Goal: Task Accomplishment & Management: Manage account settings

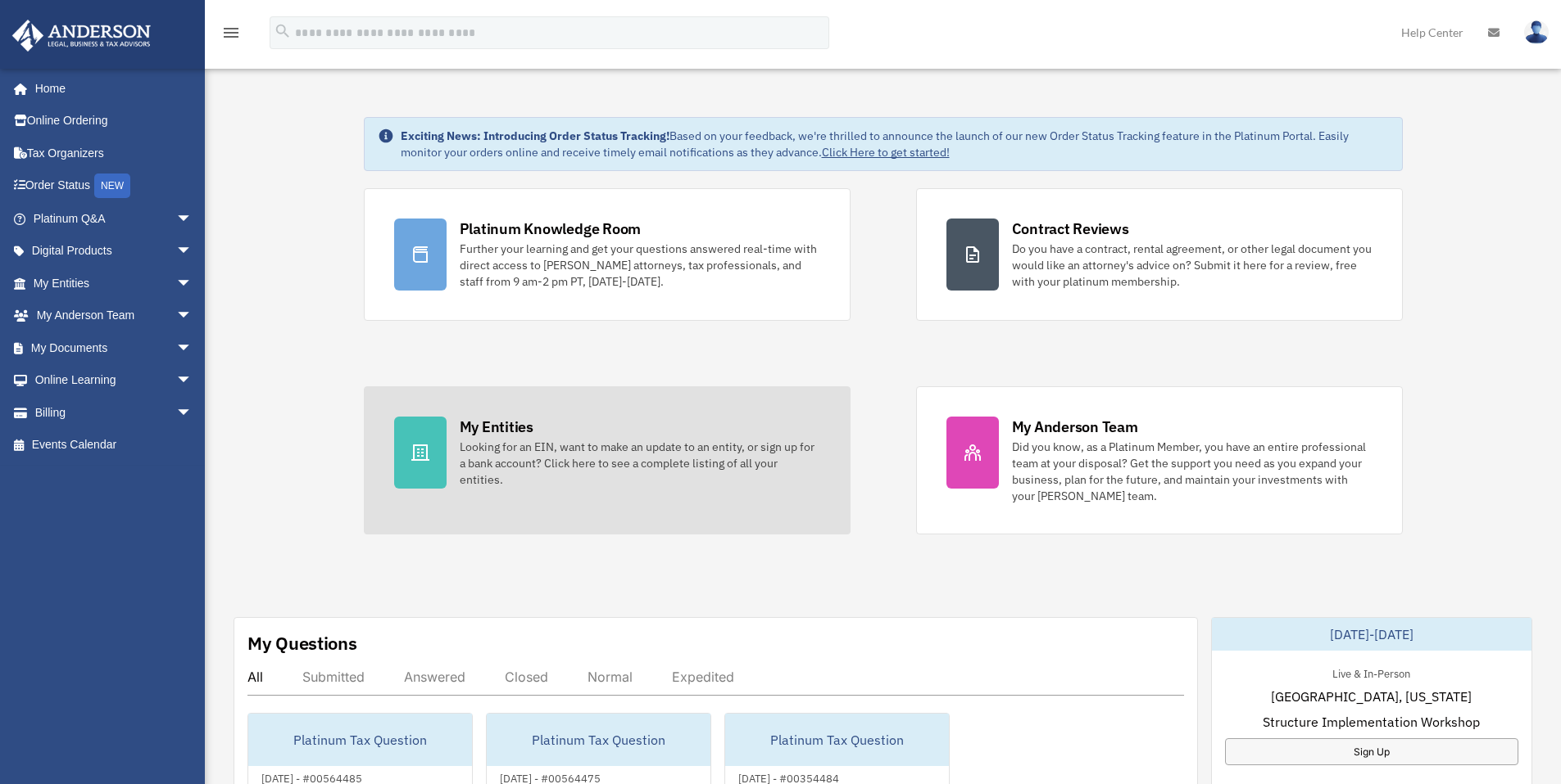
scroll to position [35, 0]
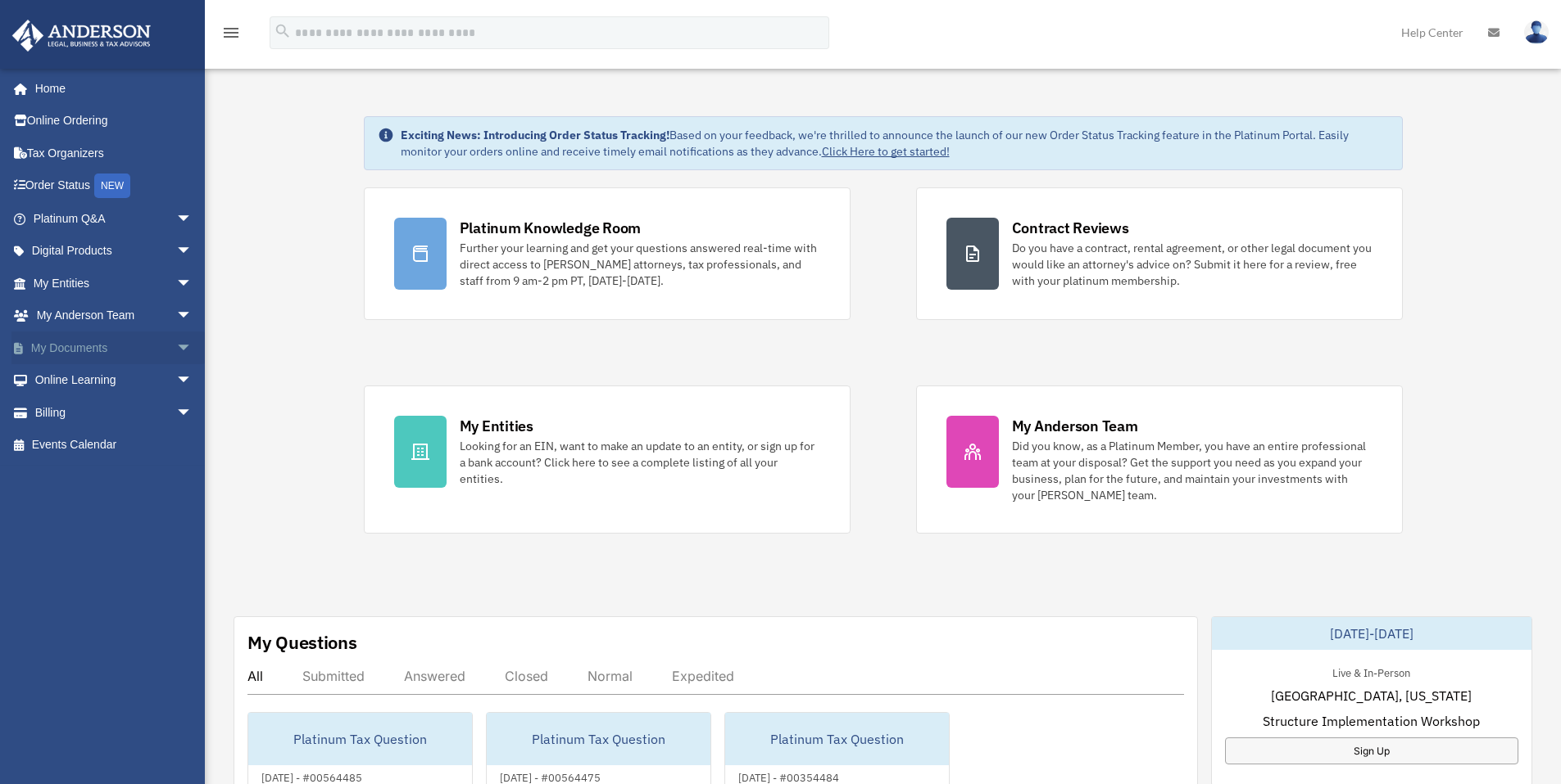
click at [116, 352] on link "My Documents arrow_drop_down" at bounding box center [114, 348] width 205 height 33
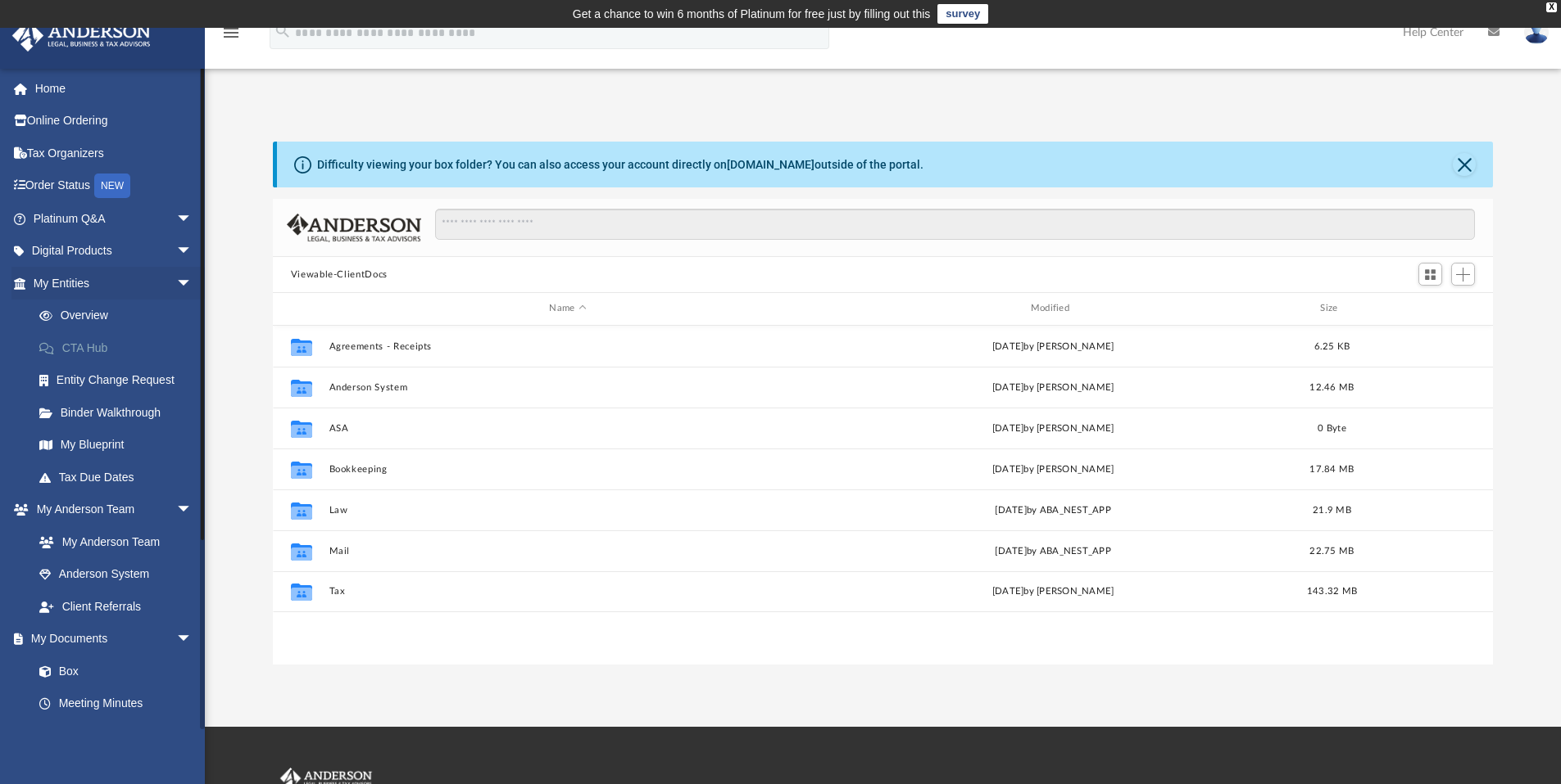
scroll to position [361, 1207]
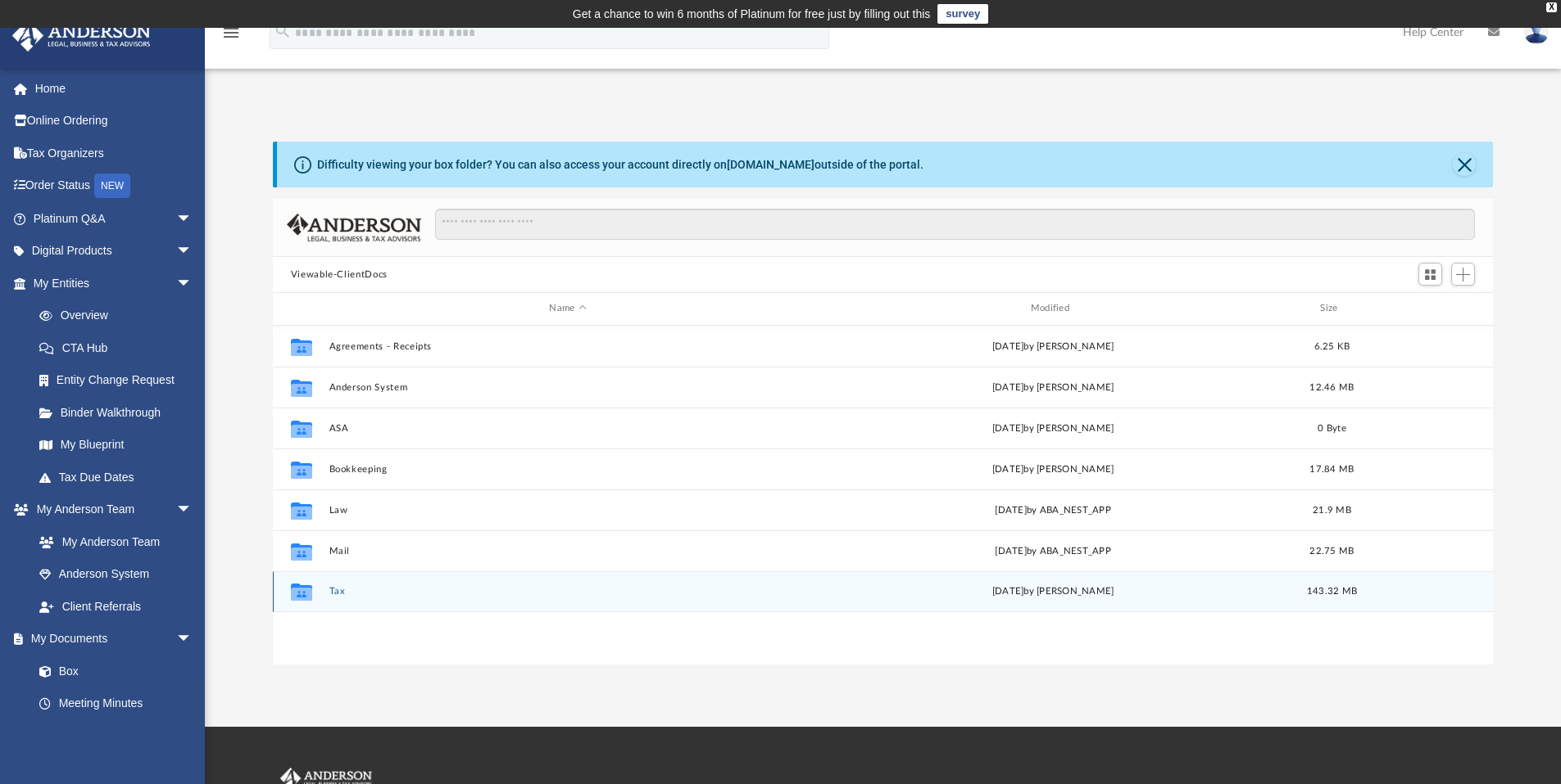
click at [337, 592] on button "Tax" at bounding box center [567, 591] width 478 height 10
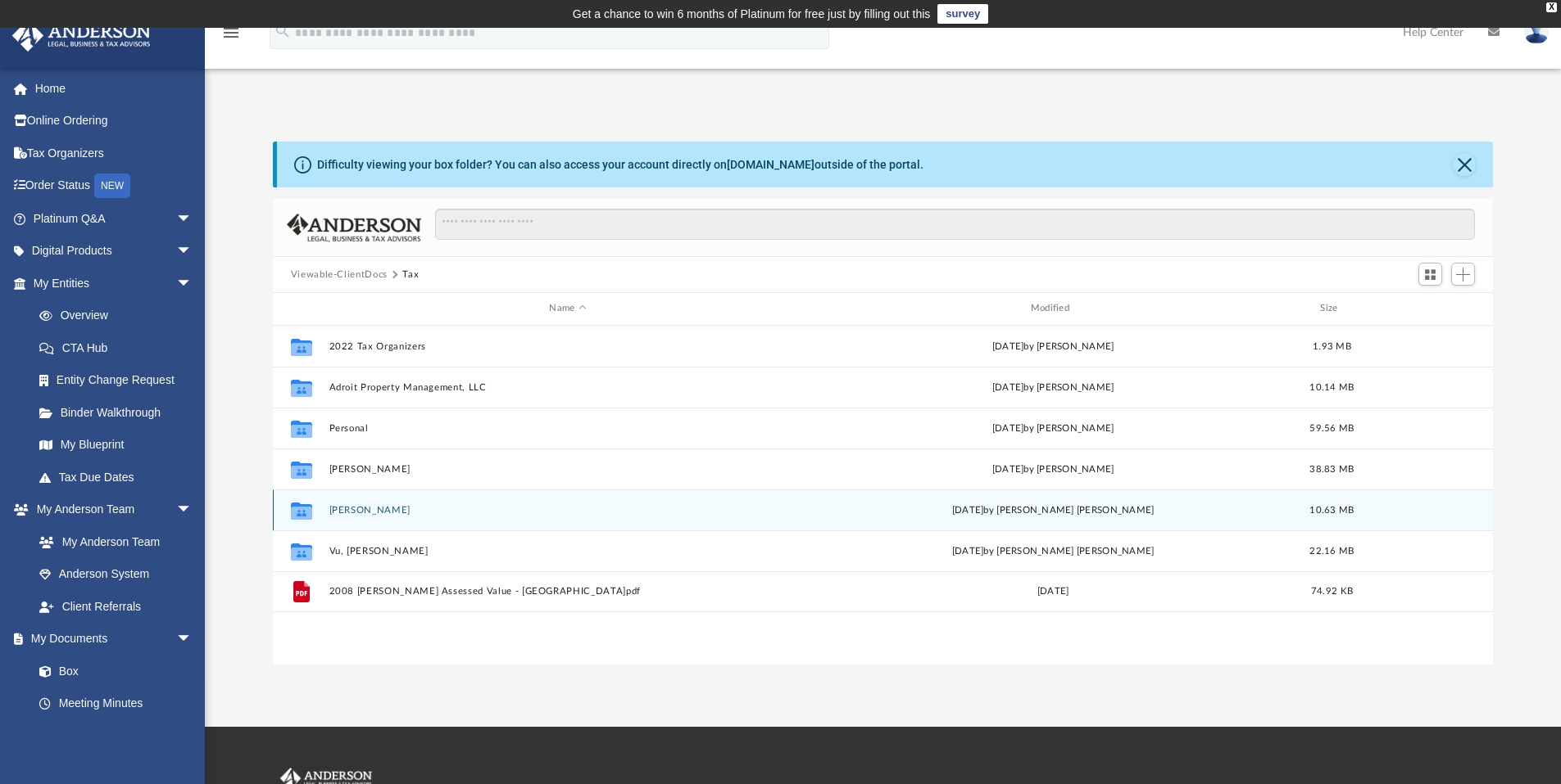
click at [359, 508] on button "Vu, David" at bounding box center [567, 511] width 478 height 10
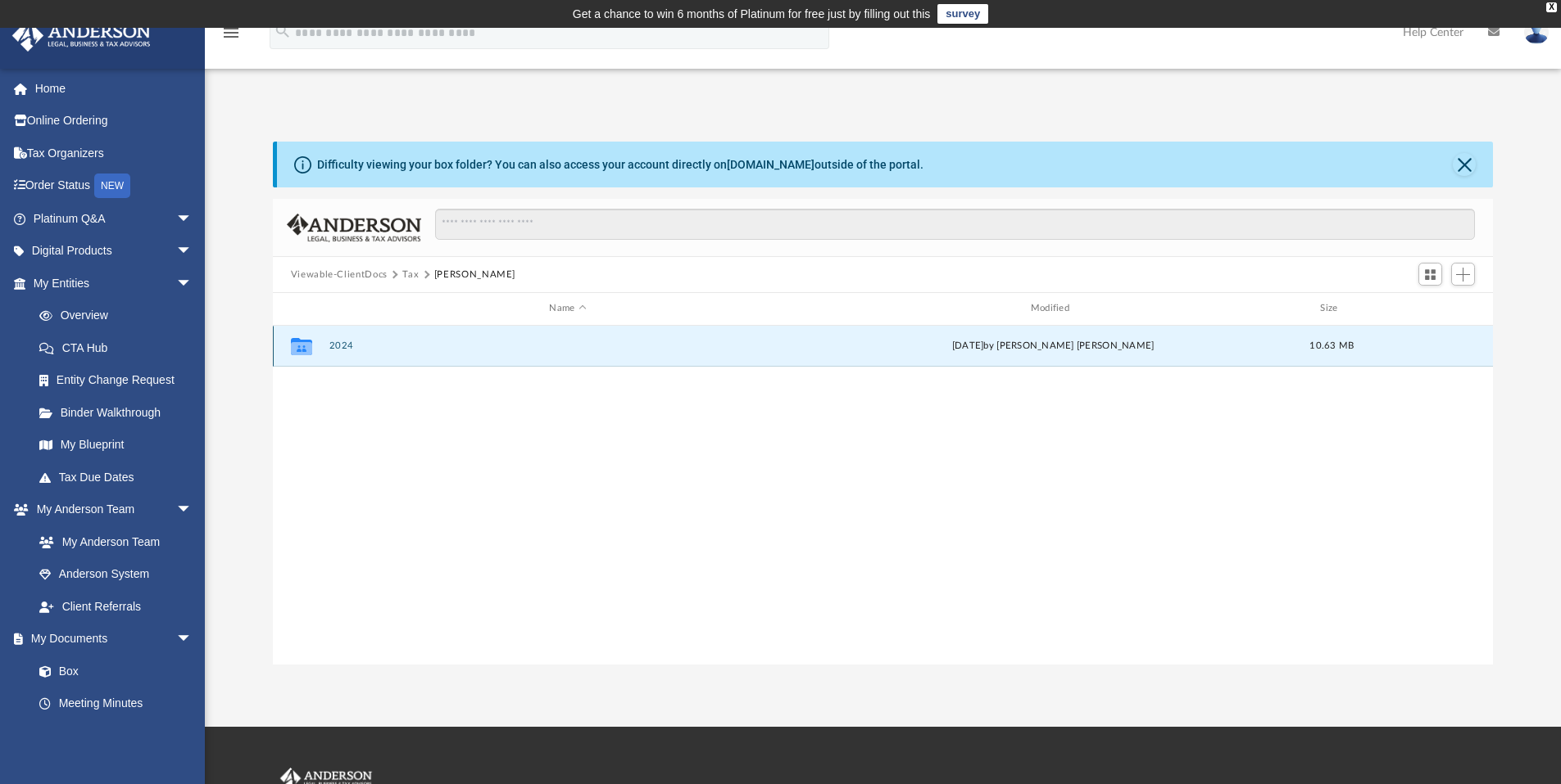
click at [340, 347] on button "2024" at bounding box center [567, 346] width 478 height 10
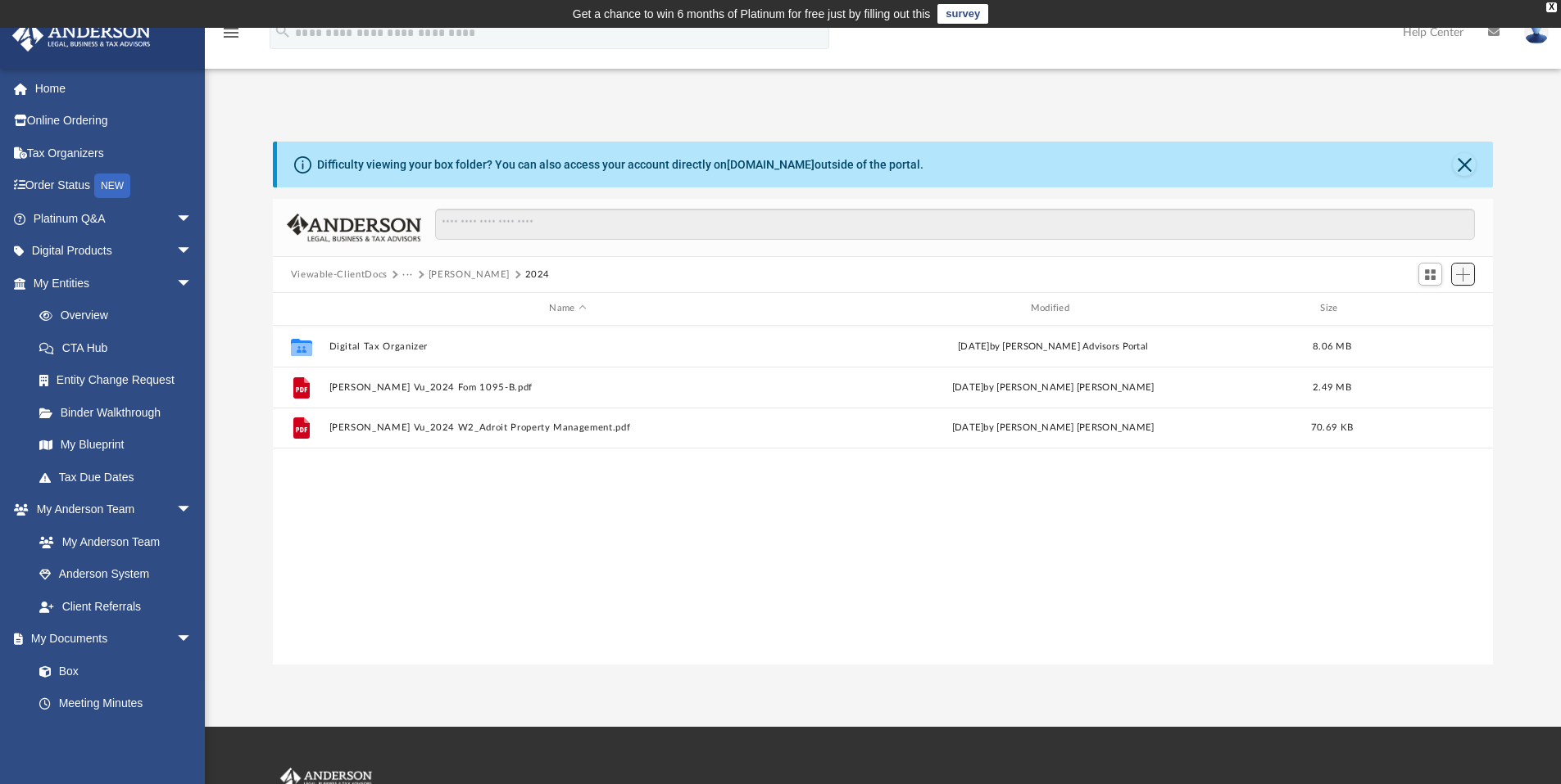
click at [1461, 276] on span "Add" at bounding box center [1463, 275] width 14 height 14
click at [1418, 309] on li "Upload" at bounding box center [1440, 307] width 52 height 17
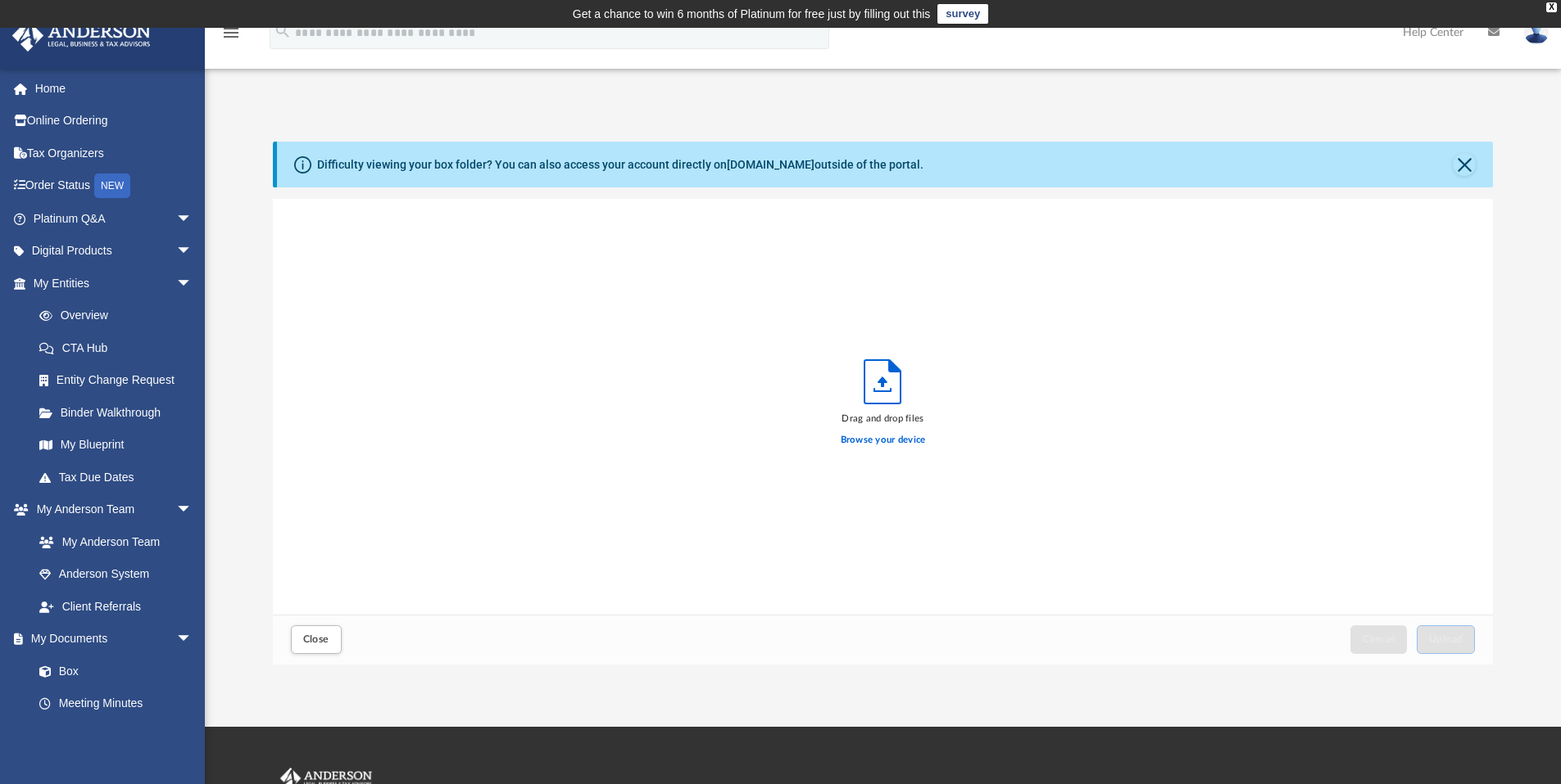
scroll to position [402, 1207]
click at [887, 444] on label "Browse your device" at bounding box center [883, 440] width 86 height 15
click at [0, 0] on input "Browse your device" at bounding box center [0, 0] width 0 height 0
click at [1446, 639] on span "Upload" at bounding box center [1446, 639] width 34 height 10
click at [901, 440] on label "Select More Files" at bounding box center [882, 437] width 74 height 15
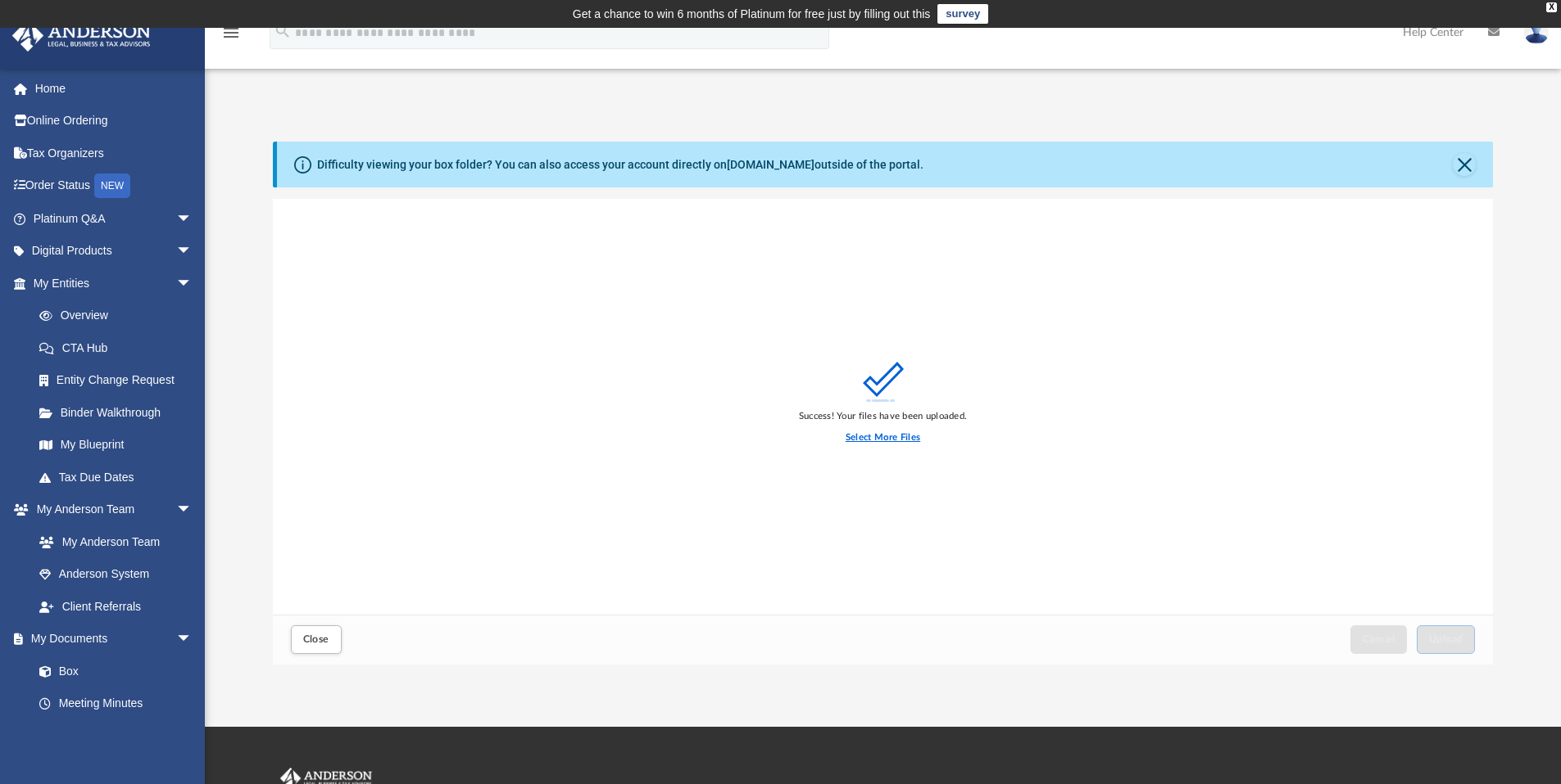
click at [0, 0] on input "Select More Files" at bounding box center [0, 0] width 0 height 0
click at [1447, 638] on span "Upload" at bounding box center [1446, 639] width 34 height 10
click at [892, 441] on label "Select More Files" at bounding box center [882, 437] width 74 height 15
click at [0, 0] on input "Select More Files" at bounding box center [0, 0] width 0 height 0
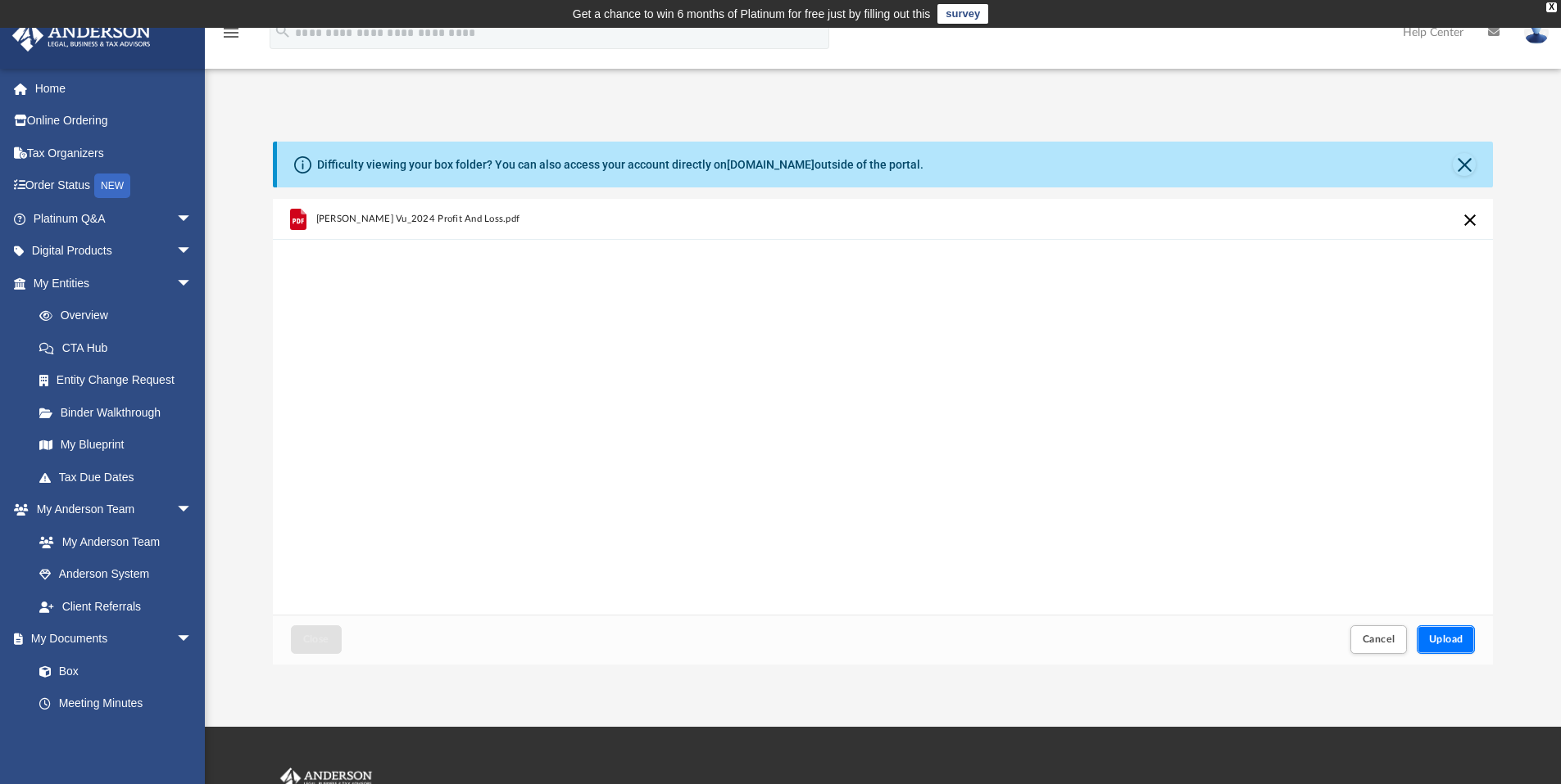
click at [1453, 639] on span "Upload" at bounding box center [1446, 639] width 34 height 10
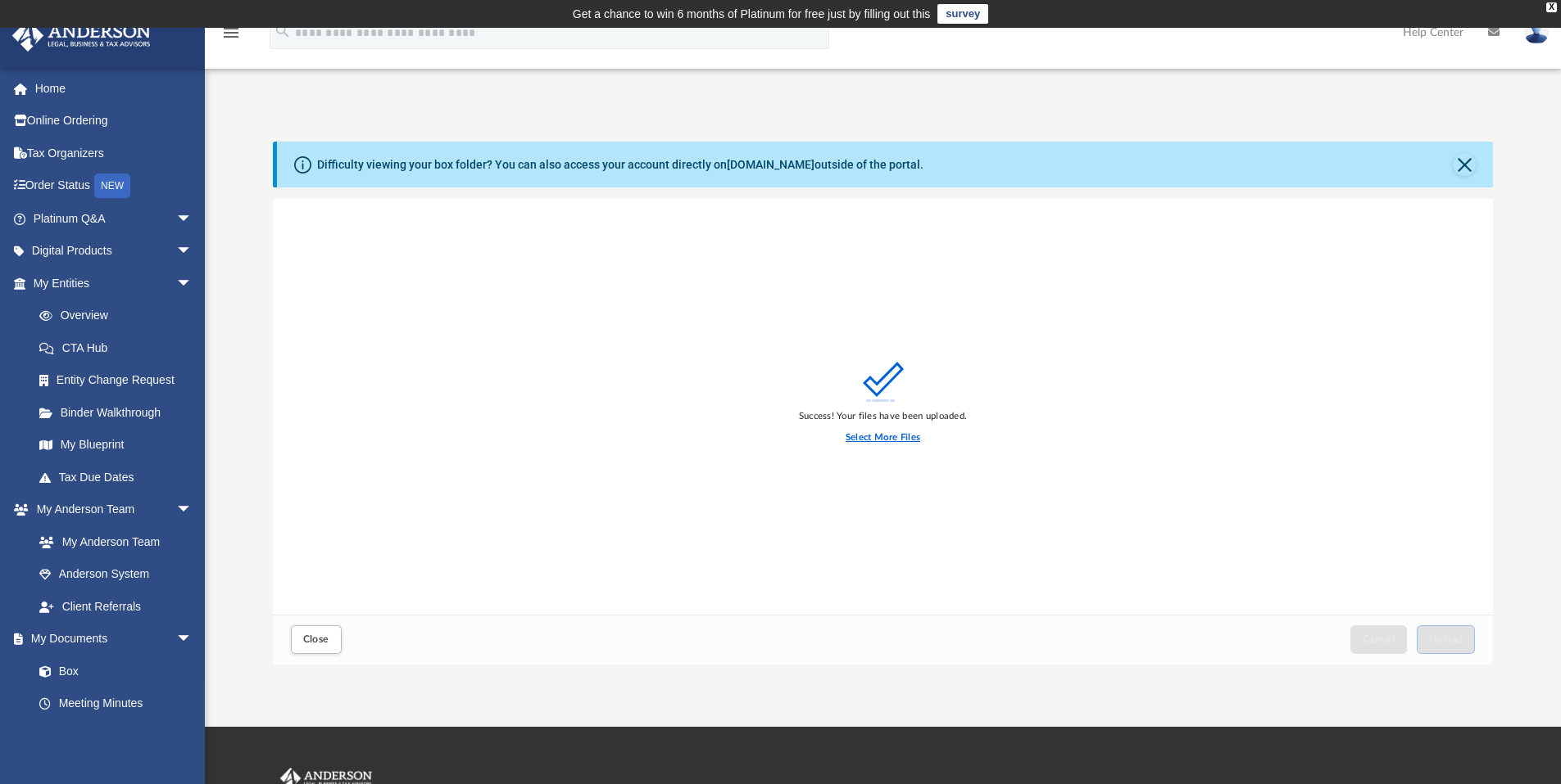
click at [896, 440] on label "Select More Files" at bounding box center [882, 437] width 74 height 15
click at [0, 0] on input "Select More Files" at bounding box center [0, 0] width 0 height 0
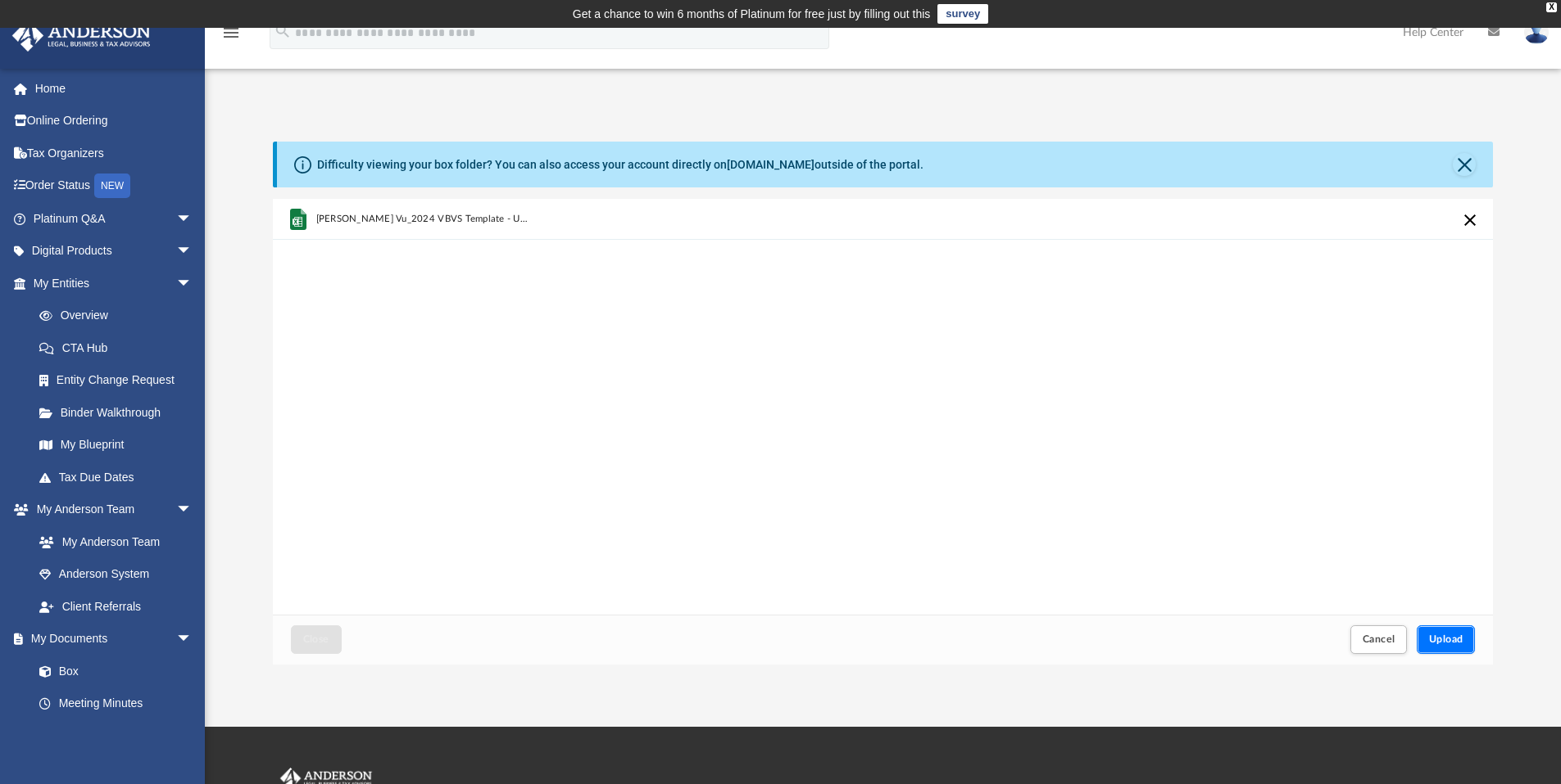
click at [1444, 639] on span "Upload" at bounding box center [1446, 639] width 34 height 10
click at [320, 636] on span "Close" at bounding box center [316, 639] width 26 height 10
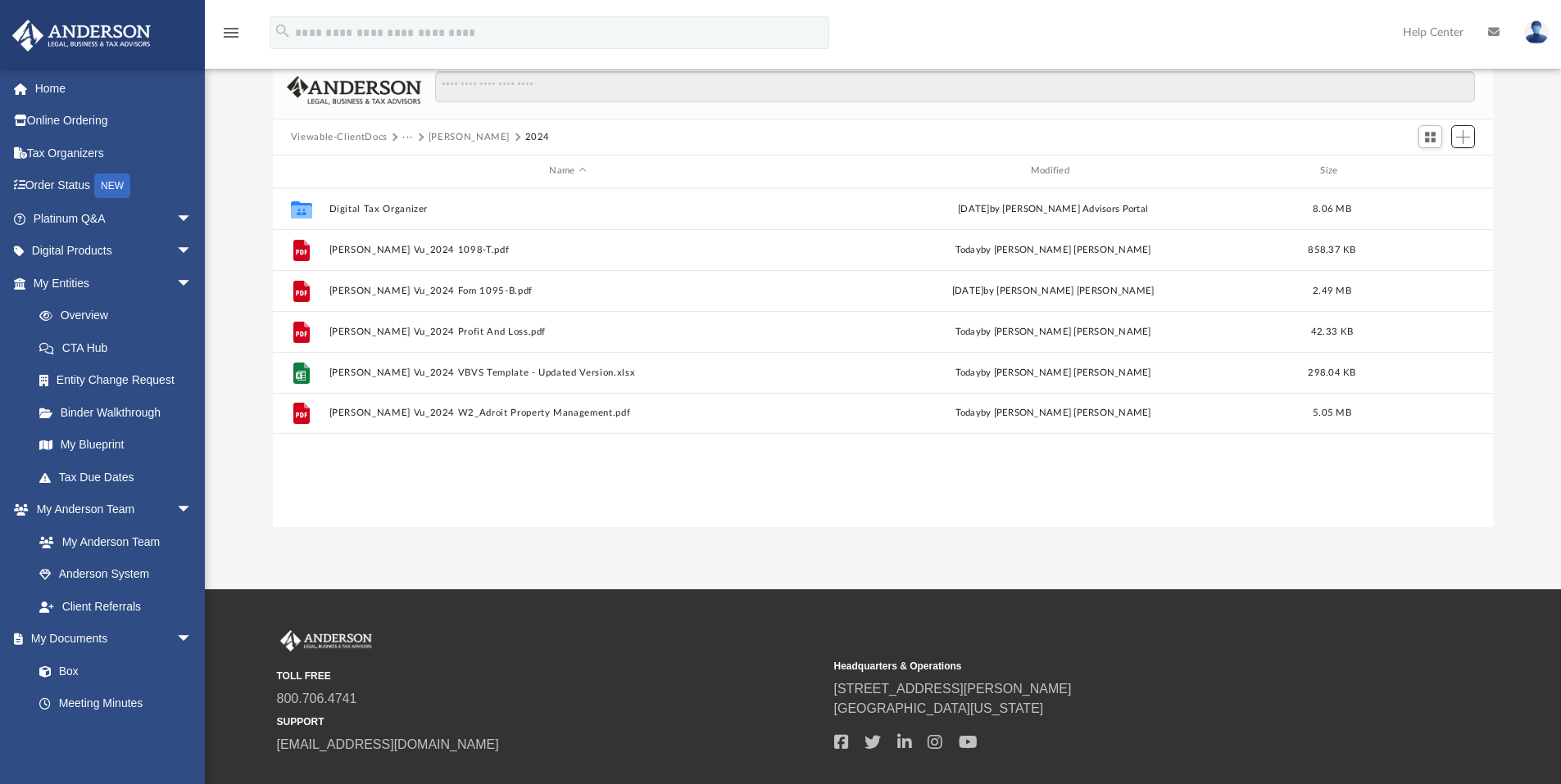
scroll to position [160, 0]
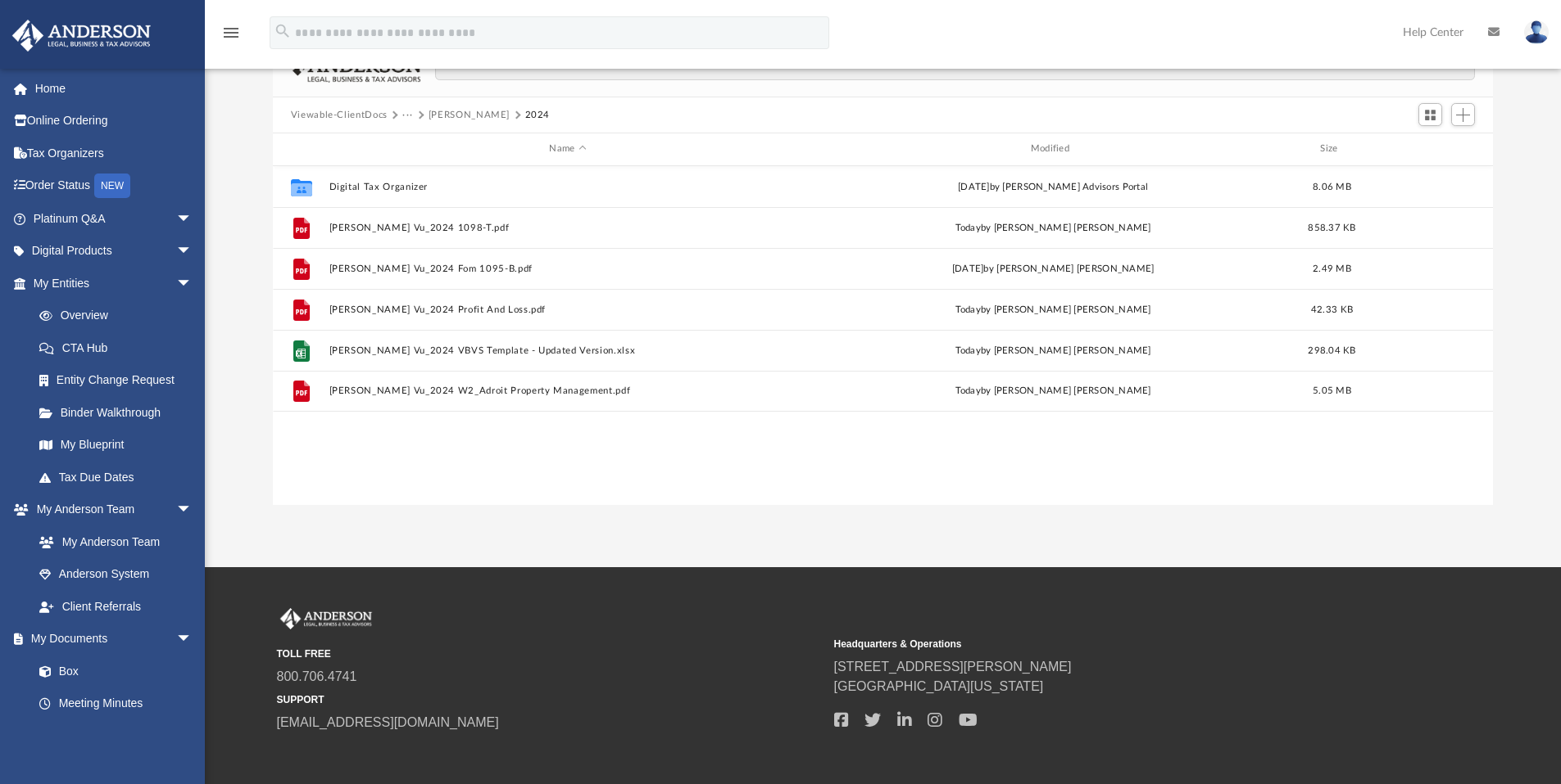
click at [1523, 38] on link at bounding box center [1536, 31] width 49 height 72
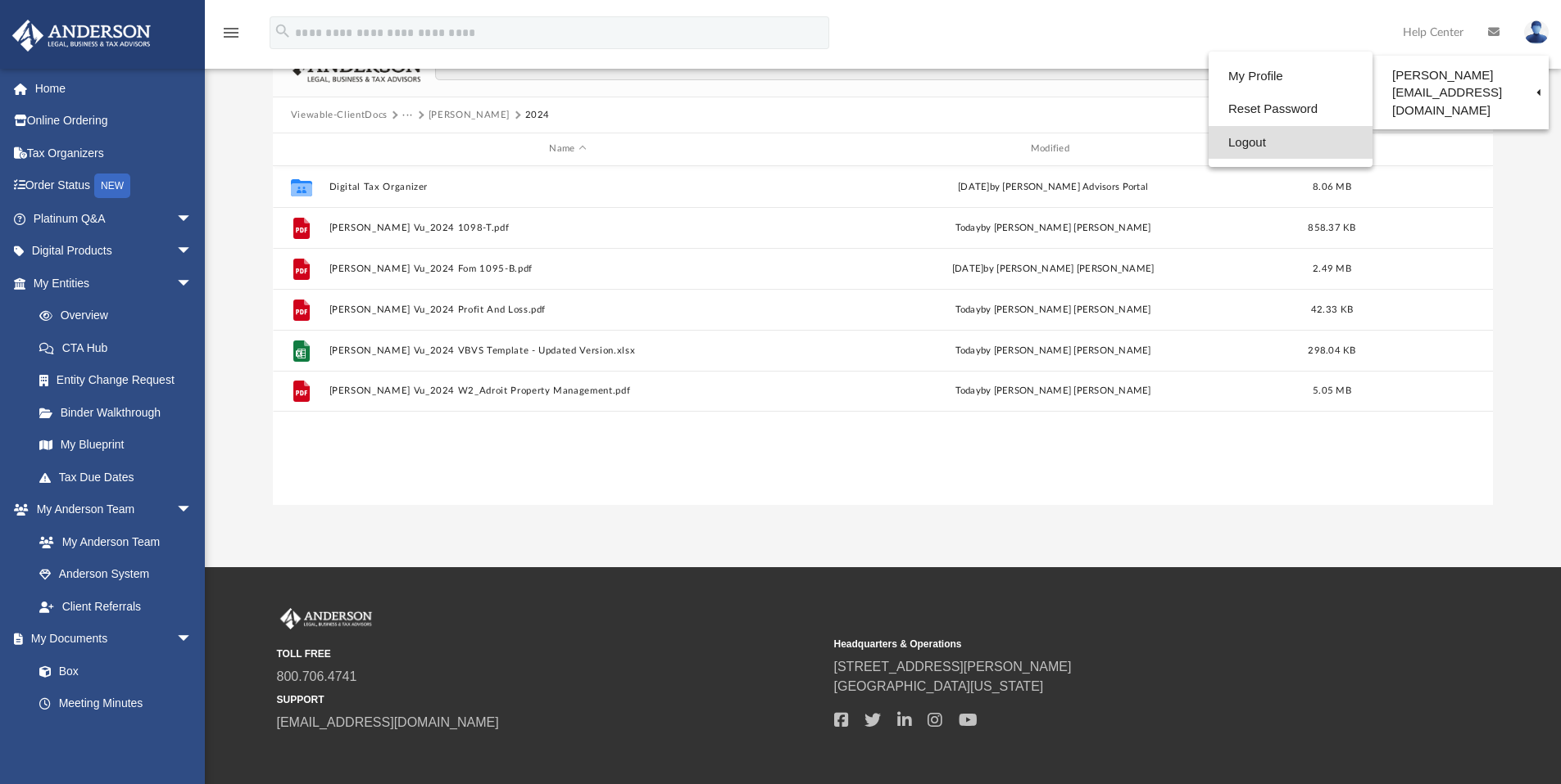
click at [1232, 141] on link "Logout" at bounding box center [1290, 142] width 164 height 33
